Goal: Information Seeking & Learning: Compare options

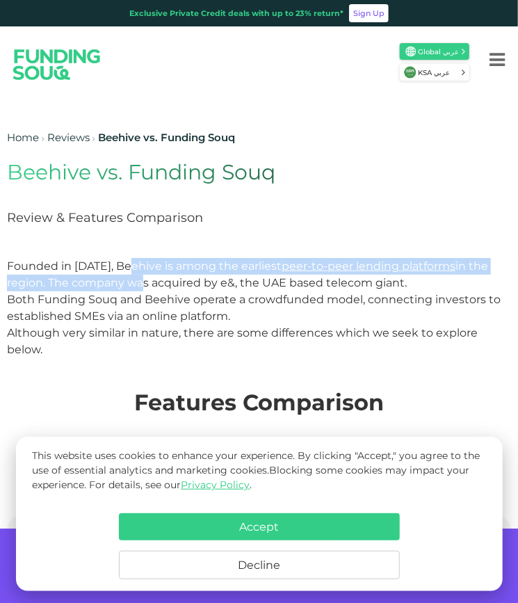
click at [137, 290] on p "Founded in [DATE], Beehive is among the earliest peer-to-peer lending platforms…" at bounding box center [259, 274] width 504 height 33
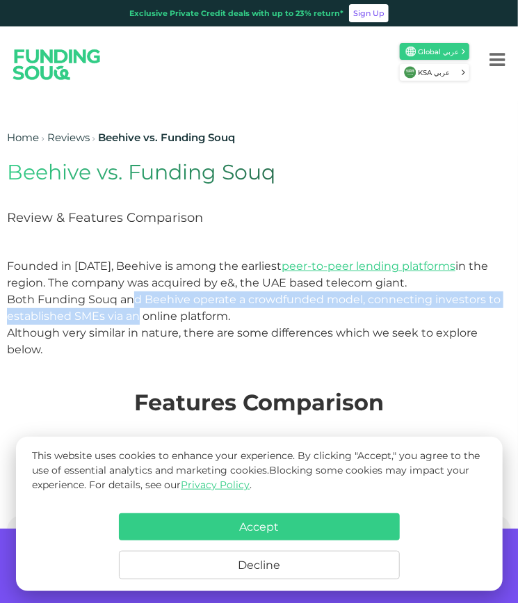
click at [136, 310] on p "Both Funding Souq and Beehive operate a crowdfunded model, connecting investors…" at bounding box center [259, 325] width 504 height 67
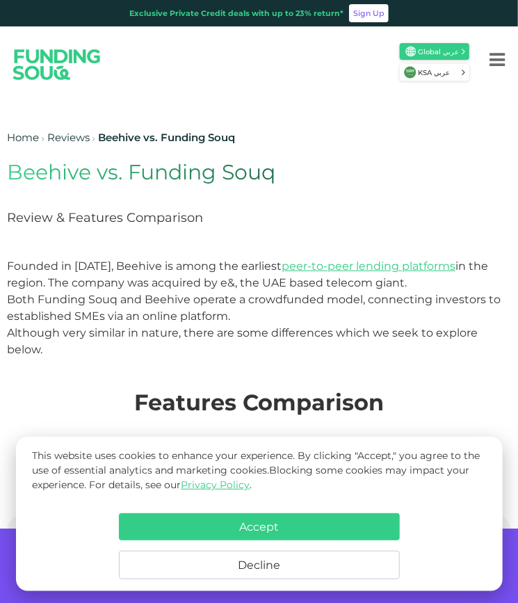
click at [130, 289] on span "Founded in [DATE], Beehive is among the earliest peer-to-peer lending platforms…" at bounding box center [247, 275] width 481 height 30
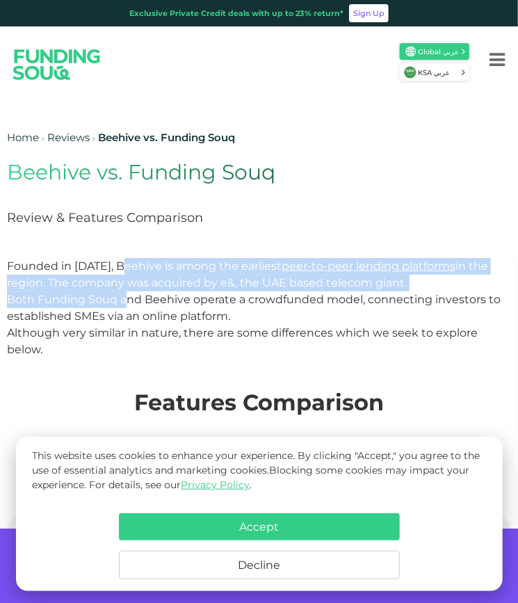
drag, startPoint x: 129, startPoint y: 274, endPoint x: 127, endPoint y: 303, distance: 28.6
click at [127, 303] on div "Founded in [DATE], Beehive is among the earliest peer-to-peer lending platforms…" at bounding box center [259, 308] width 504 height 100
click at [127, 303] on span "Both Funding Souq and Beehive operate a crowdfunded model, connecting investors…" at bounding box center [254, 324] width 494 height 63
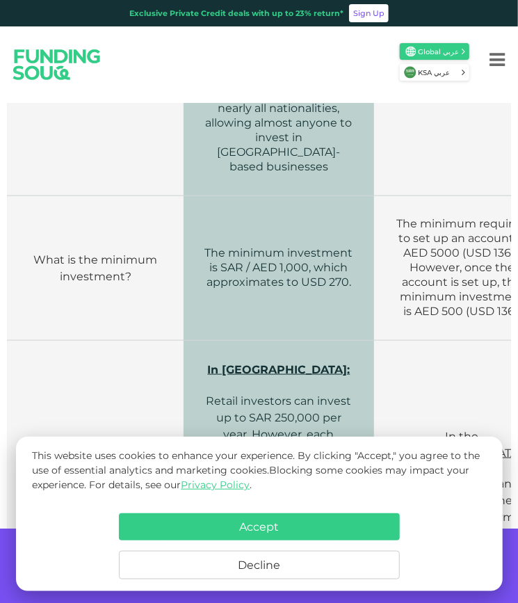
scroll to position [1113, 0]
